Goal: Entertainment & Leisure: Consume media (video, audio)

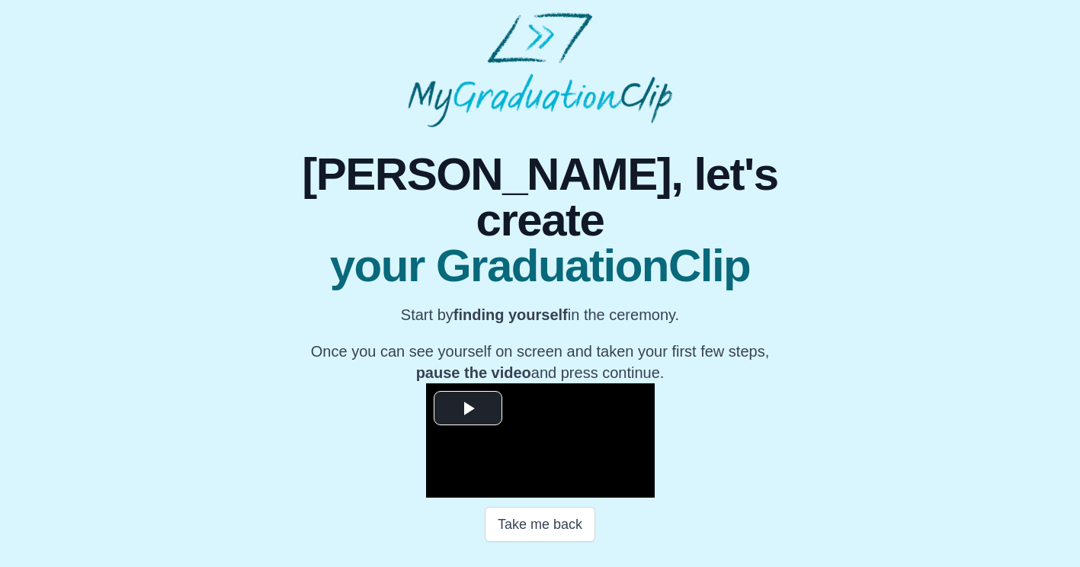
scroll to position [177, 0]
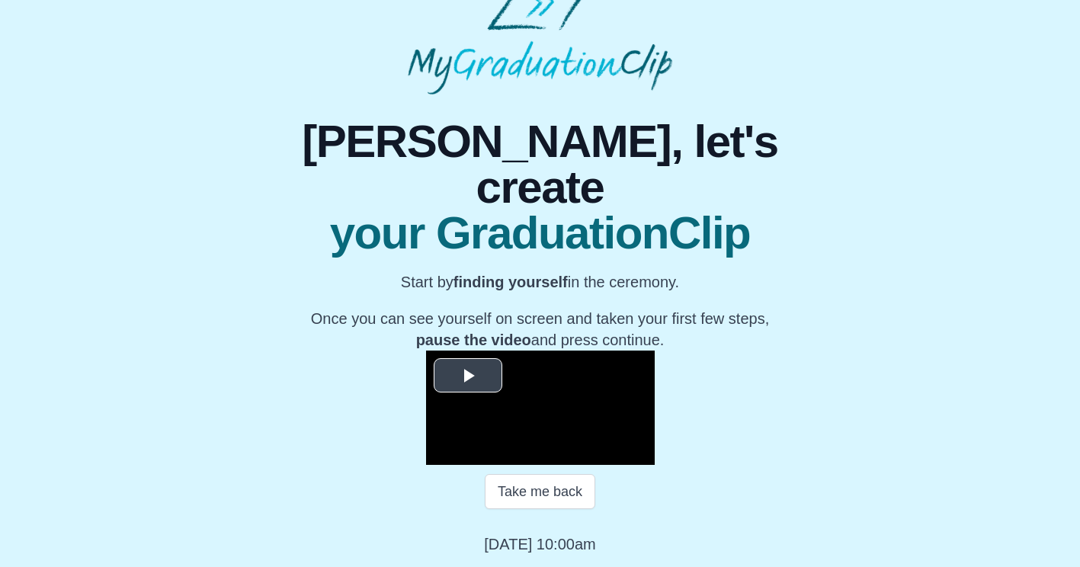
click at [468, 375] on span "Video Player" at bounding box center [468, 375] width 0 height 0
click at [472, 442] on span "Video Player" at bounding box center [472, 442] width 0 height 0
click at [640, 454] on span "Video Player" at bounding box center [640, 454] width 0 height 0
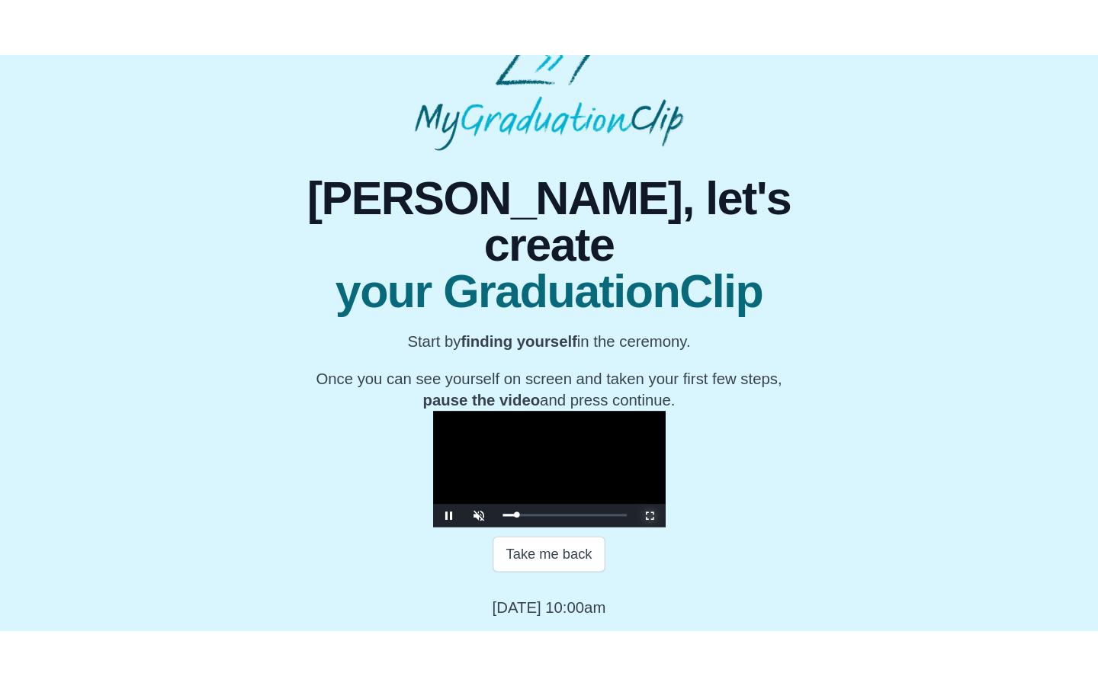
scroll to position [0, 0]
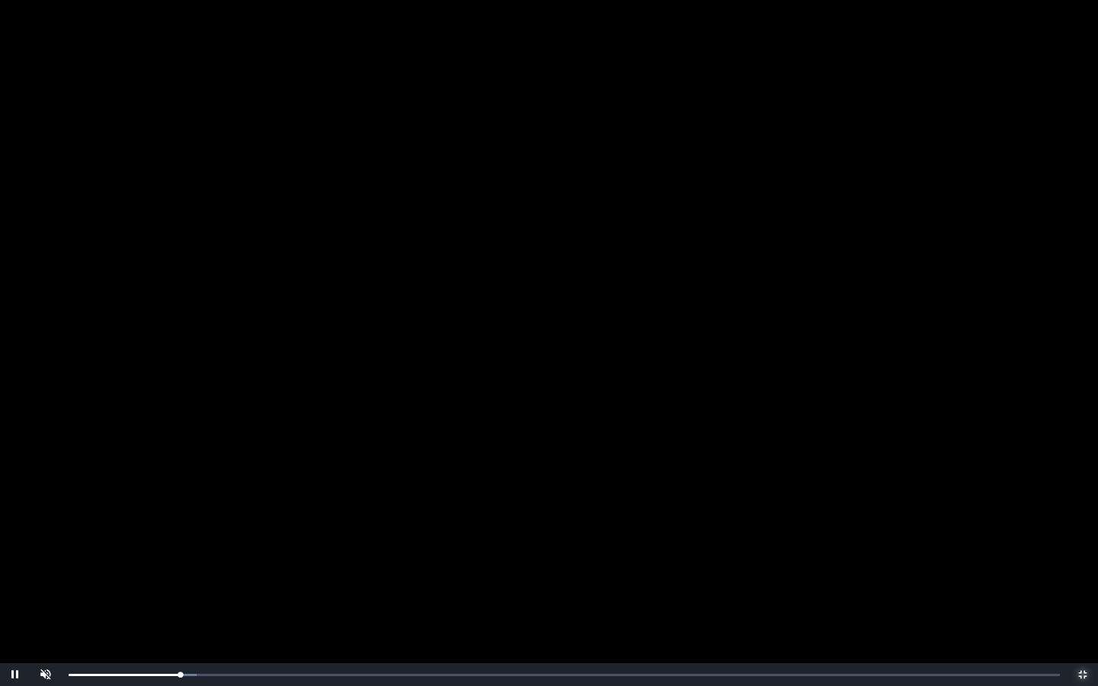
click at [175, 566] on div "0:07:09 Progress : 0%" at bounding box center [125, 675] width 112 height 2
click at [175, 566] on div "0:06:50 Progress : 0%" at bounding box center [122, 675] width 107 height 2
click at [295, 557] on video "Video Player" at bounding box center [549, 343] width 1098 height 686
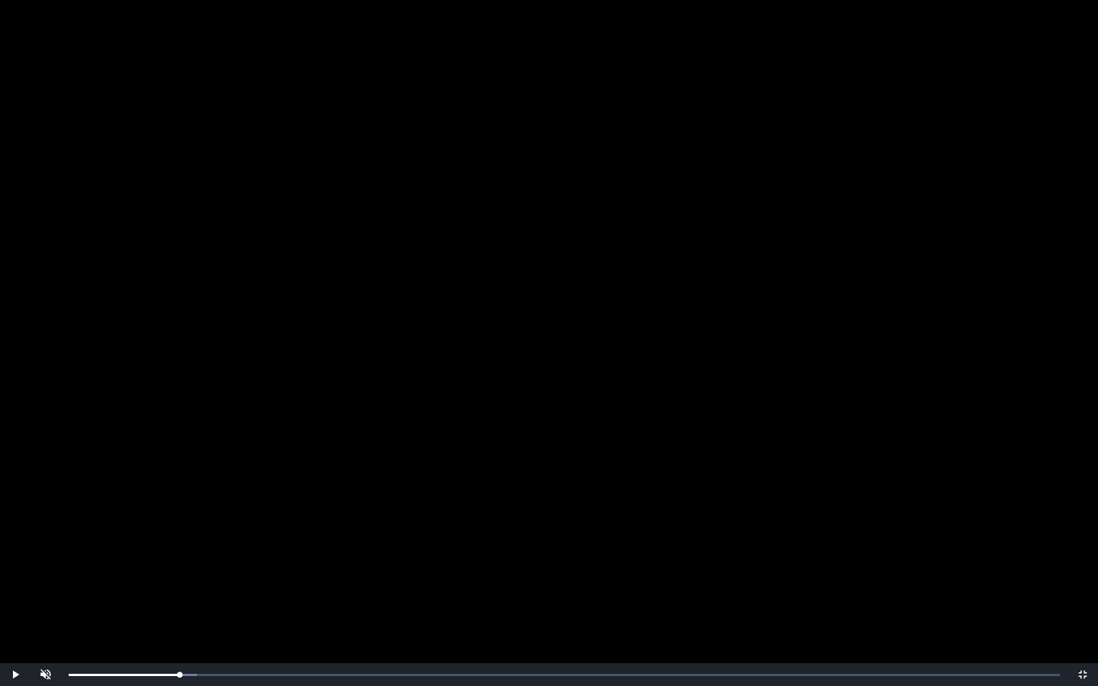
click at [295, 557] on video "Video Player" at bounding box center [549, 343] width 1098 height 686
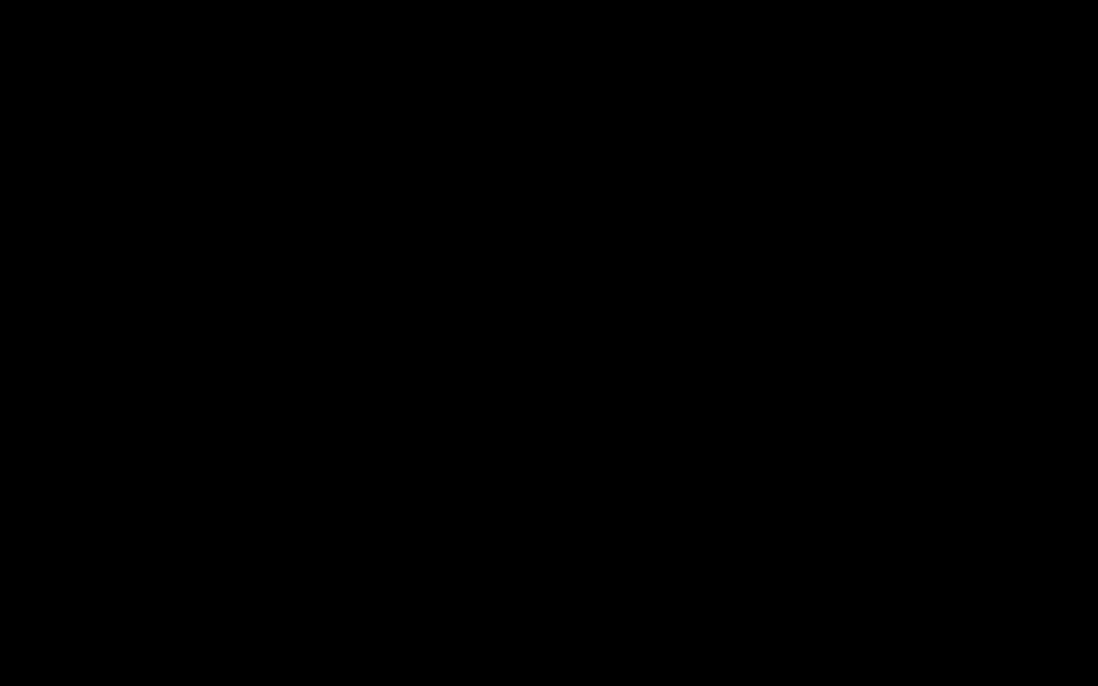
click at [295, 557] on video "Video Player" at bounding box center [549, 343] width 1098 height 686
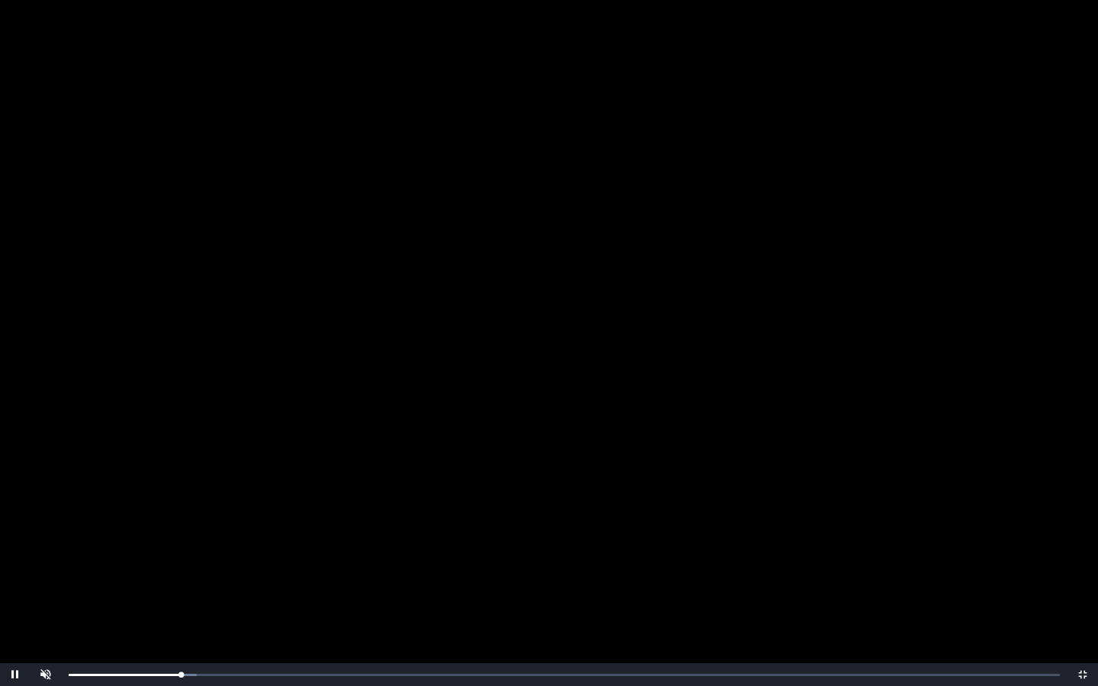
click at [223, 566] on div "Loaded : 0% 0:09:53 0:07:12 Progress : 0%" at bounding box center [564, 674] width 1006 height 23
click at [467, 566] on video "Video Player" at bounding box center [549, 343] width 1098 height 686
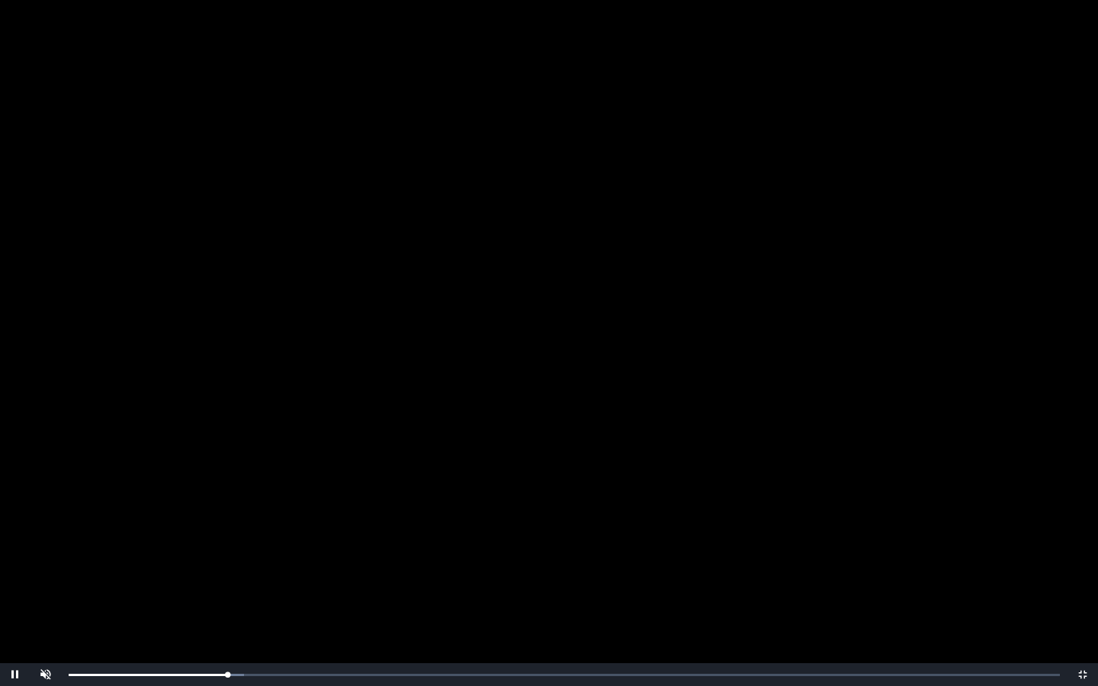
click at [225, 566] on div "0:10:08 Progress : 0%" at bounding box center [148, 675] width 159 height 2
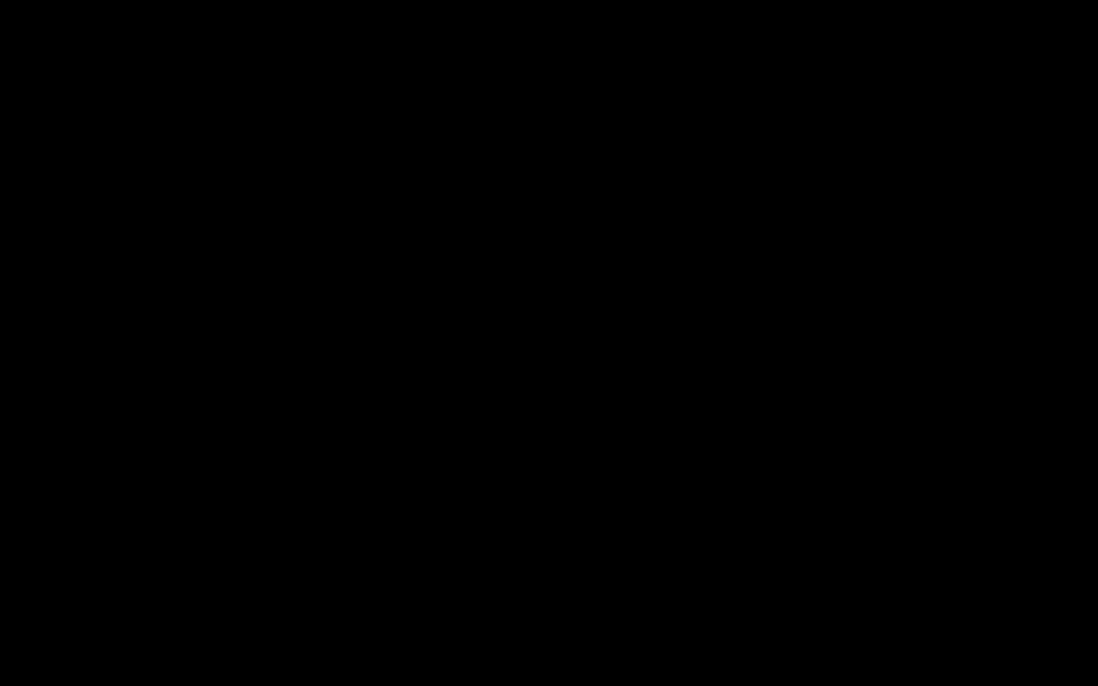
click at [225, 566] on div "0:10:07 Progress : 0%" at bounding box center [148, 675] width 159 height 2
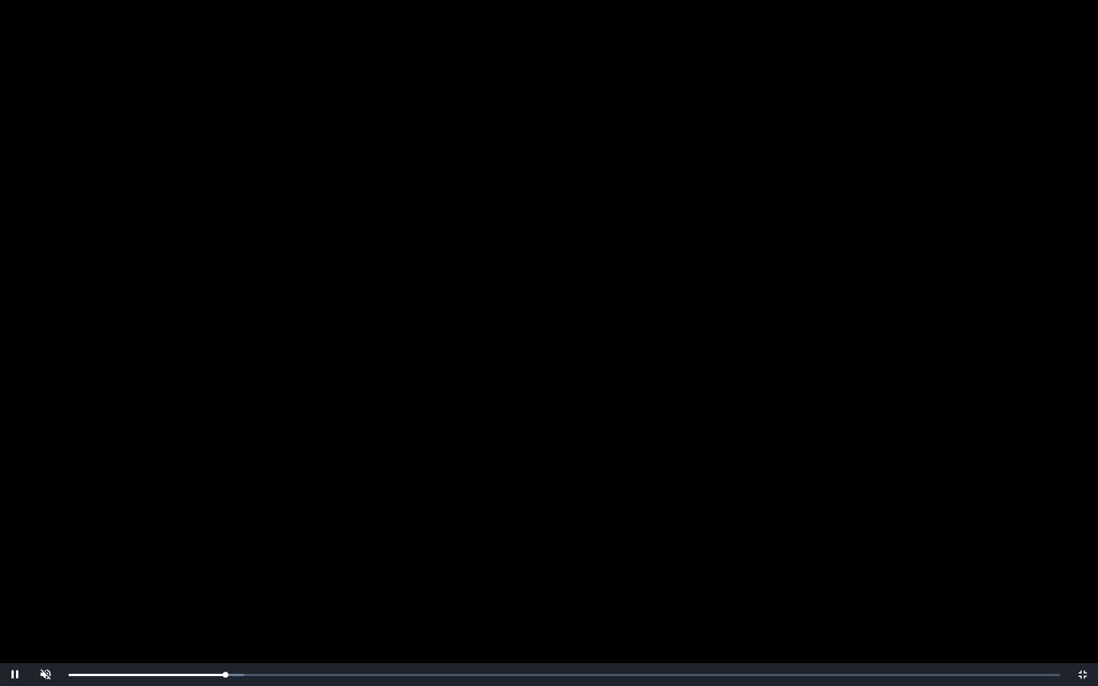
click at [225, 566] on div "0:10:01 Progress : 0%" at bounding box center [147, 675] width 157 height 2
click at [383, 566] on div "Loaded : 0% 0:20:04 0:20:04 Progress : 0%" at bounding box center [564, 674] width 1006 height 23
click at [394, 566] on div "Loaded : 0% 0:20:48 0:20:08 Progress : 0%" at bounding box center [564, 675] width 991 height 2
click at [575, 341] on video "Video Player" at bounding box center [549, 343] width 1098 height 686
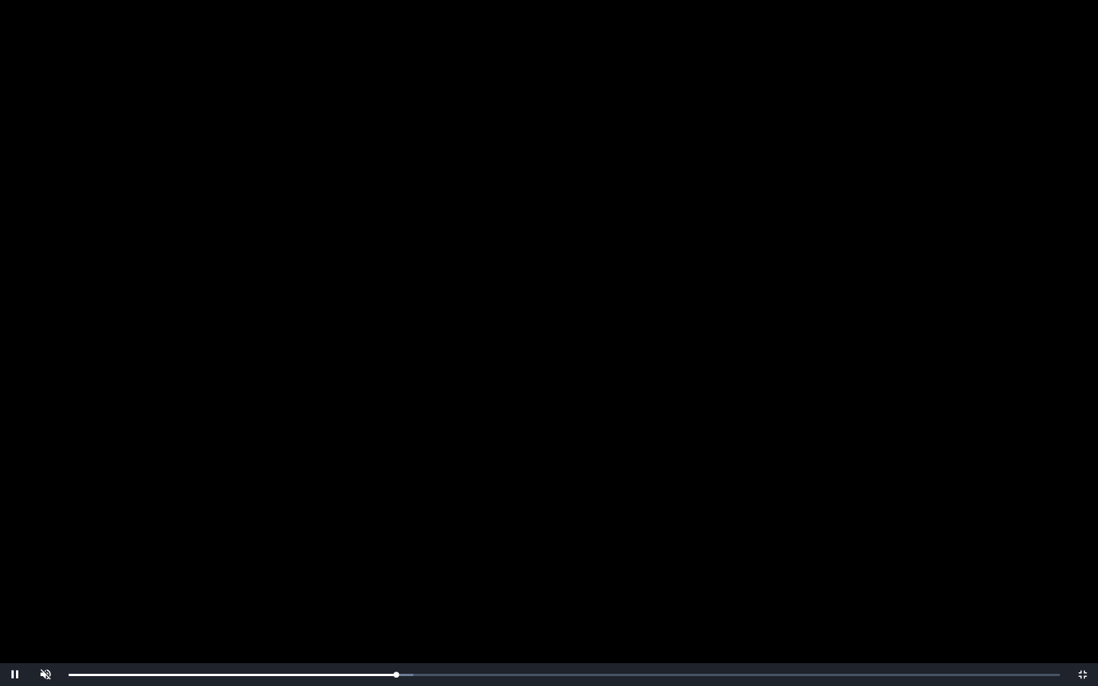
click at [575, 341] on video "Video Player" at bounding box center [549, 343] width 1098 height 686
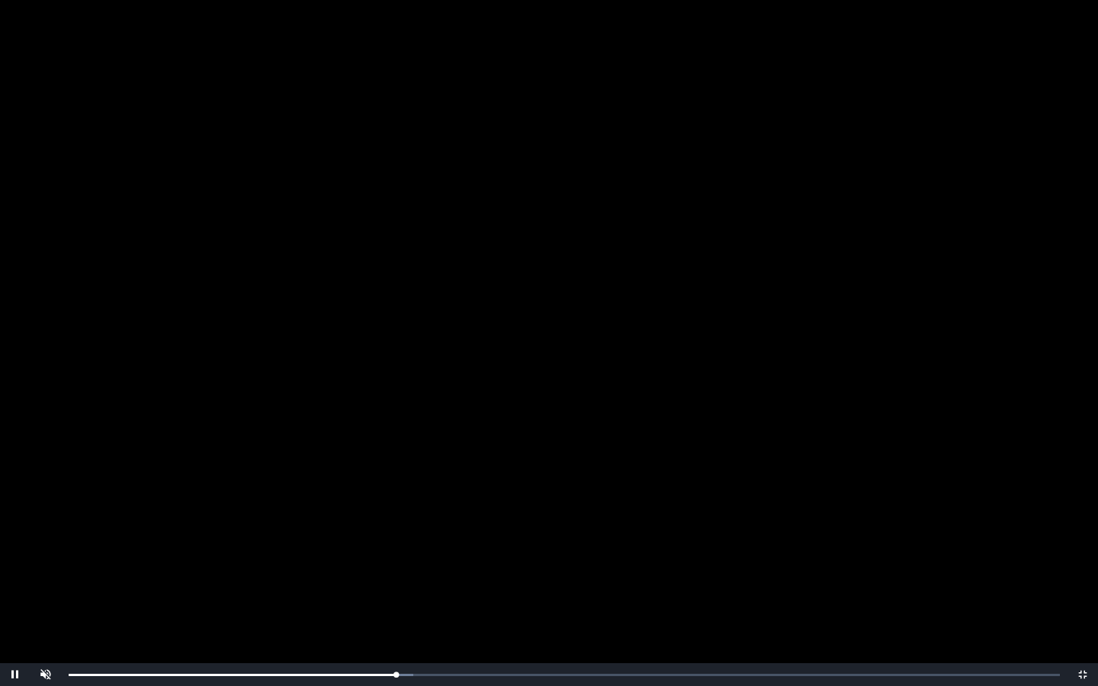
click at [575, 341] on video "Video Player" at bounding box center [549, 343] width 1098 height 686
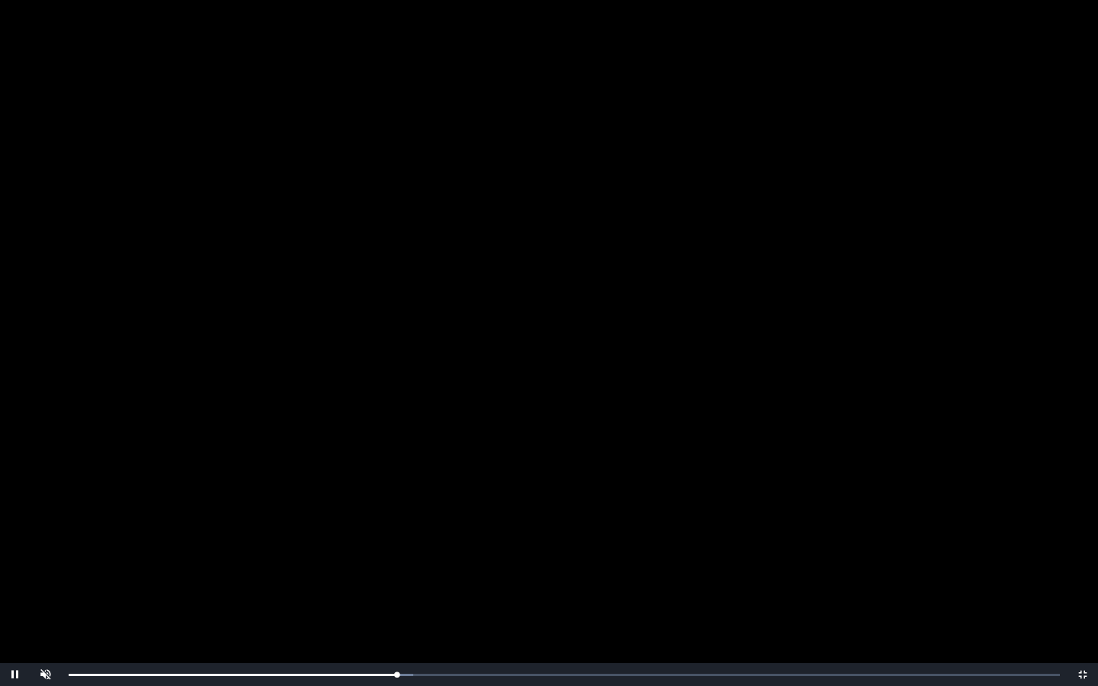
click at [575, 341] on video "Video Player" at bounding box center [549, 343] width 1098 height 686
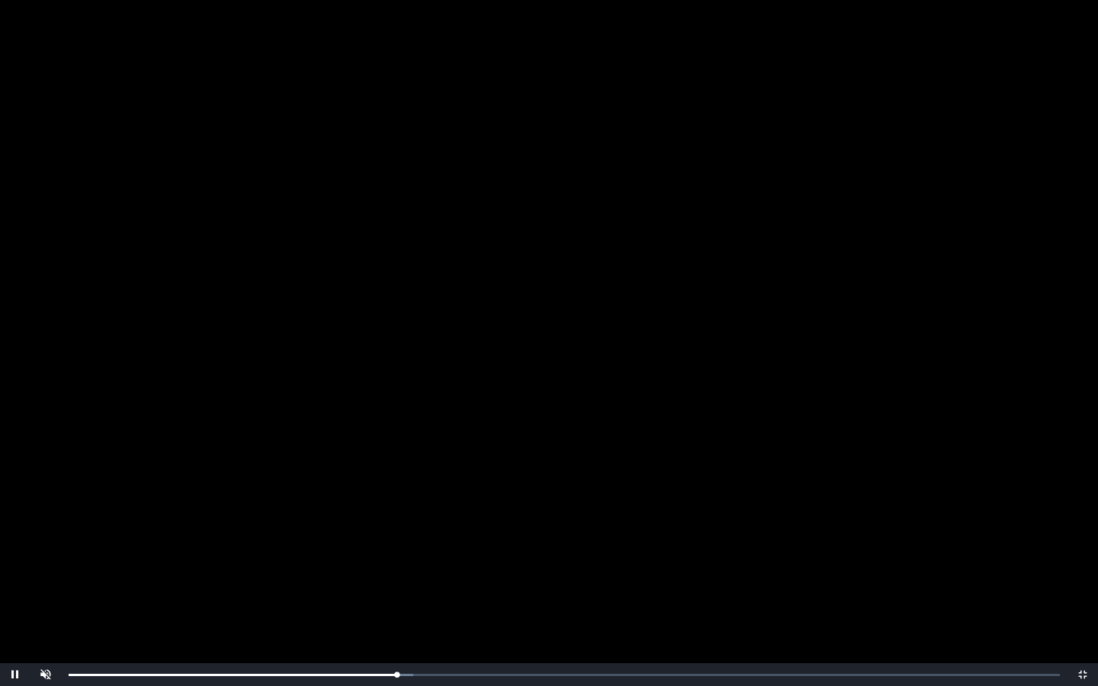
click at [575, 341] on video "Video Player" at bounding box center [549, 343] width 1098 height 686
click at [394, 566] on div "0:20:58 Progress : 0%" at bounding box center [233, 675] width 329 height 2
click at [450, 566] on video "Video Player" at bounding box center [549, 343] width 1098 height 686
click at [570, 328] on video "Video Player" at bounding box center [549, 343] width 1098 height 686
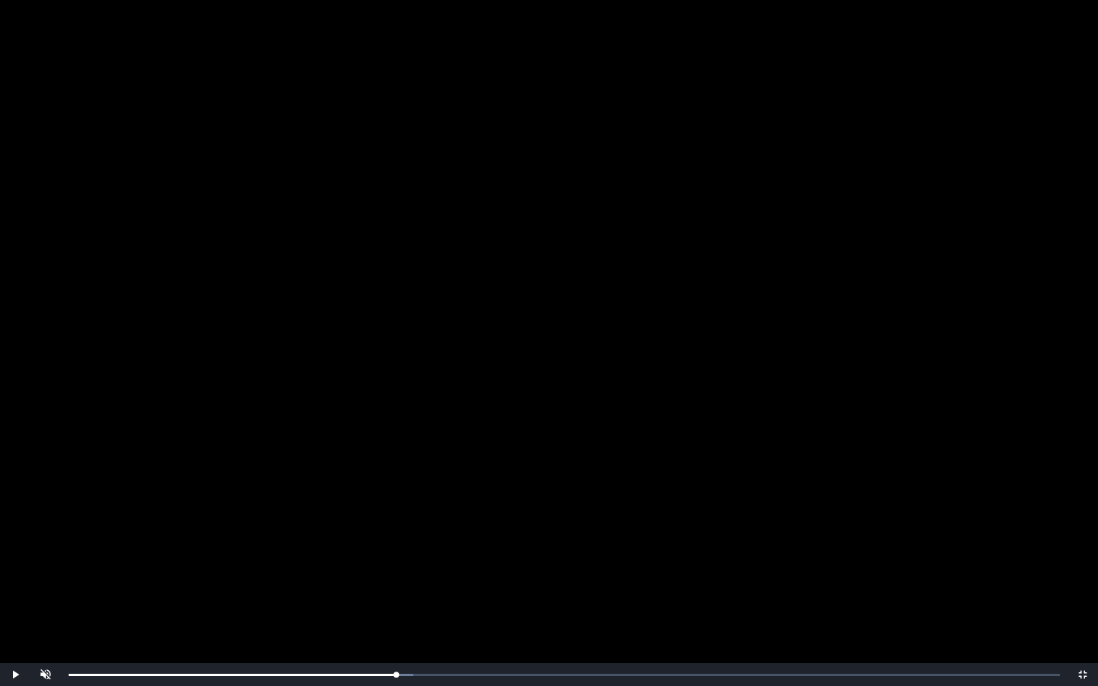
click at [570, 328] on video "Video Player" at bounding box center [549, 343] width 1098 height 686
